Goal: Find specific page/section: Locate a particular part of the current website

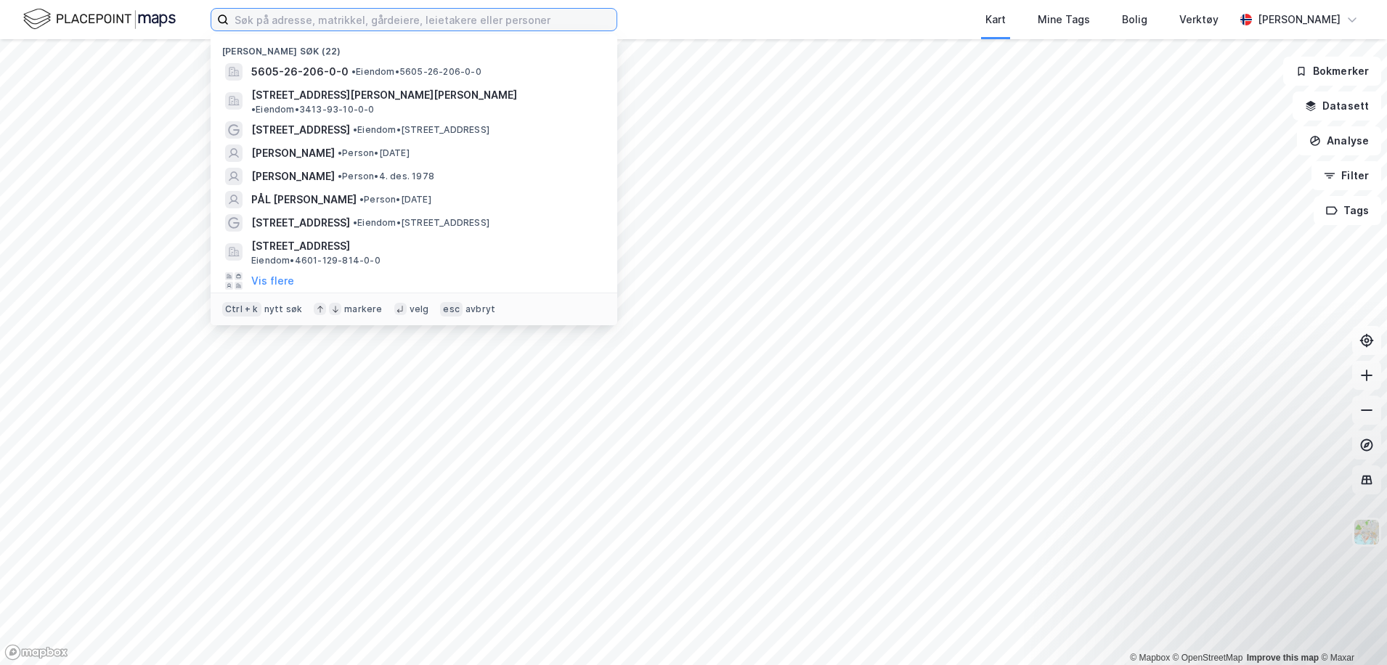
click at [302, 23] on input at bounding box center [423, 20] width 388 height 22
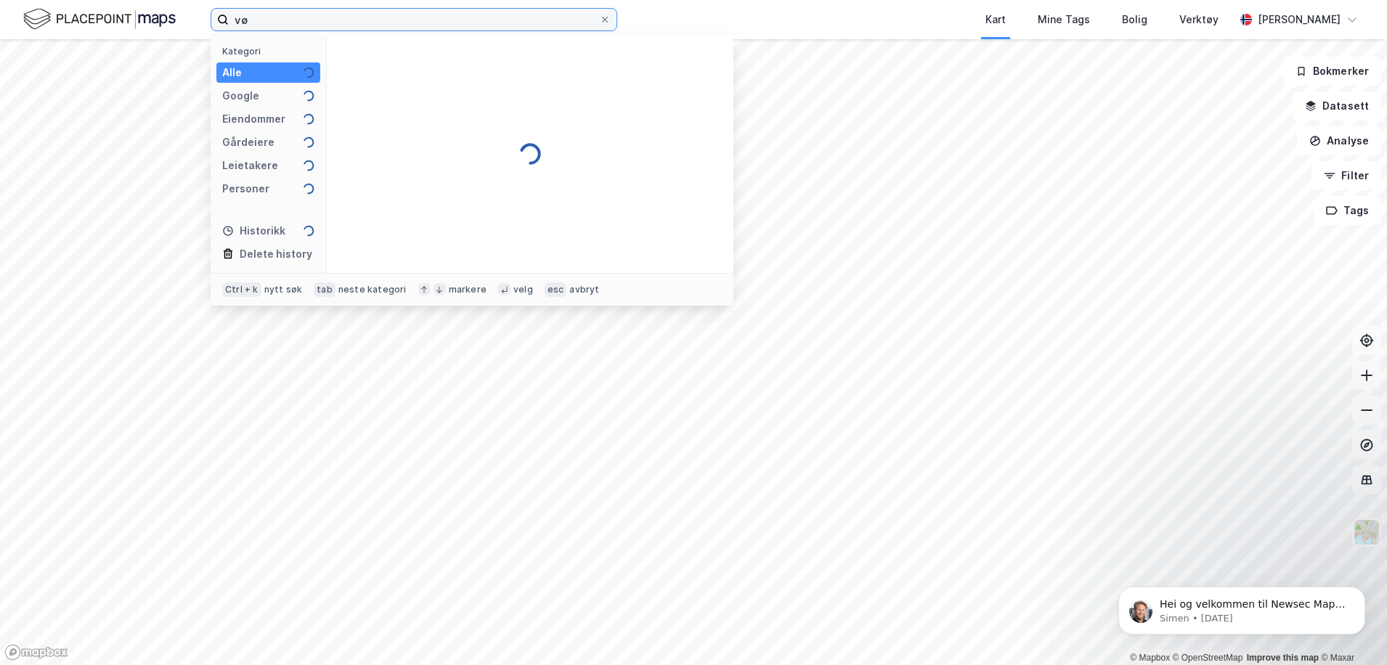
type input "v"
type input "[STREET_ADDRESS]"
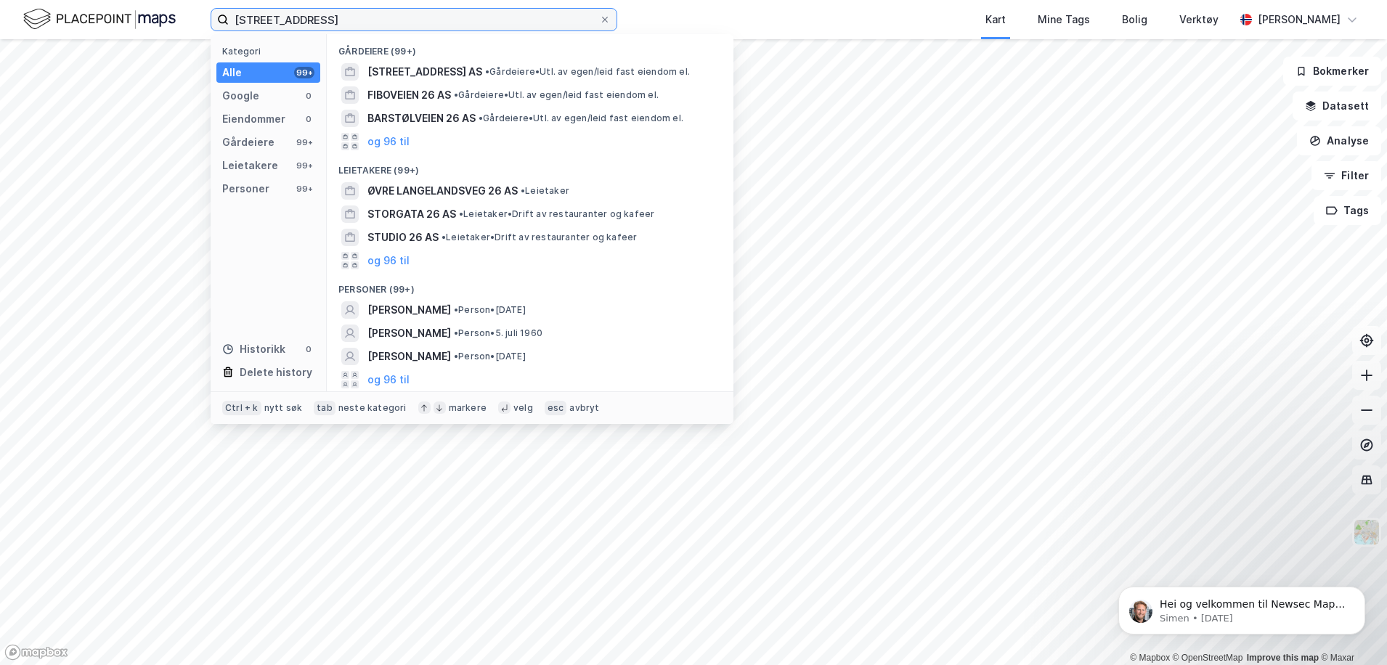
drag, startPoint x: 381, startPoint y: 24, endPoint x: -8, endPoint y: 1, distance: 389.9
click at [0, 1] on html "[STREET_ADDRESS], dovre Kategori Alle 99+ Google 0 Eiendommer 0 Gårdeiere 99+ L…" at bounding box center [693, 332] width 1387 height 665
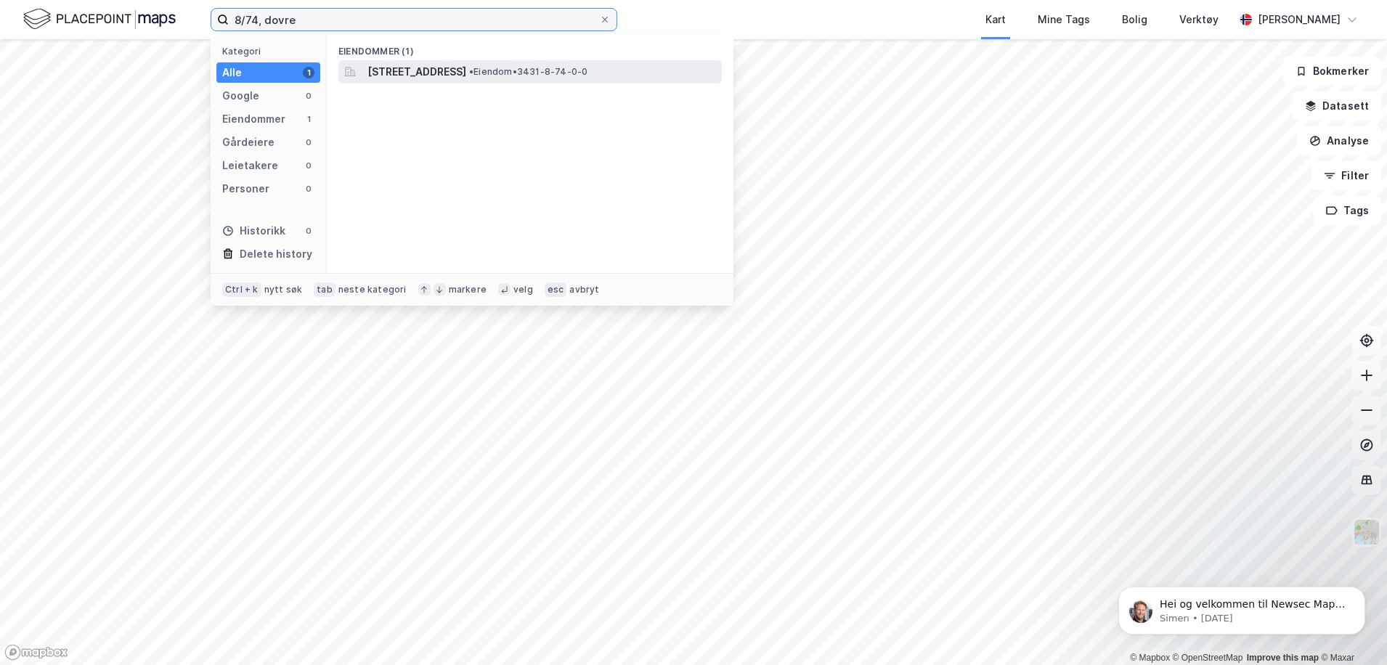
type input "8/74, dovre"
click at [458, 67] on span "[STREET_ADDRESS]" at bounding box center [416, 71] width 99 height 17
